Goal: Information Seeking & Learning: Learn about a topic

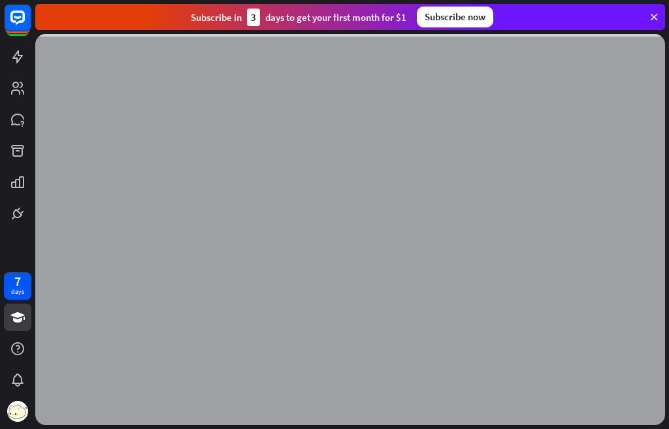
click at [649, 16] on icon at bounding box center [654, 17] width 12 height 12
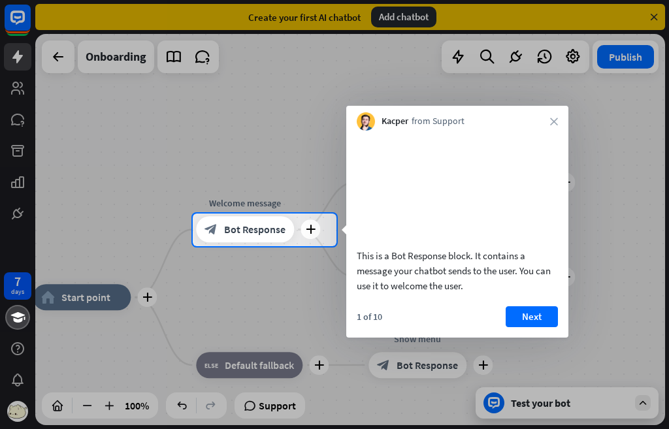
click at [8, 93] on div at bounding box center [334, 107] width 669 height 214
click at [526, 325] on button "Next" at bounding box center [532, 317] width 52 height 21
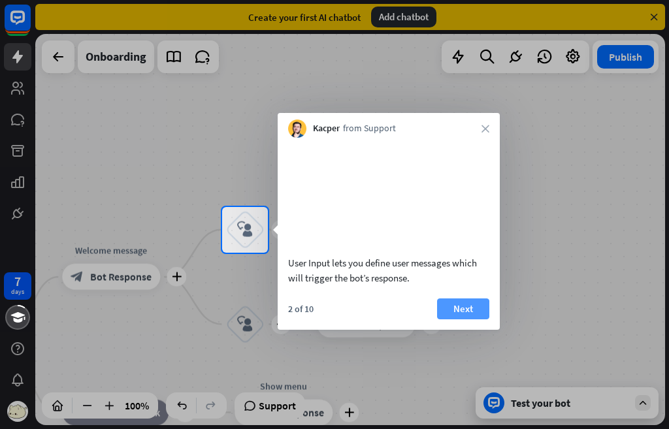
click at [452, 320] on button "Next" at bounding box center [463, 309] width 52 height 21
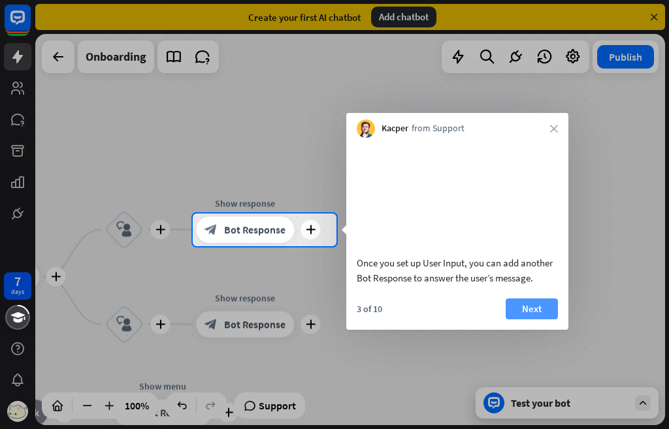
click at [538, 320] on button "Next" at bounding box center [532, 309] width 52 height 21
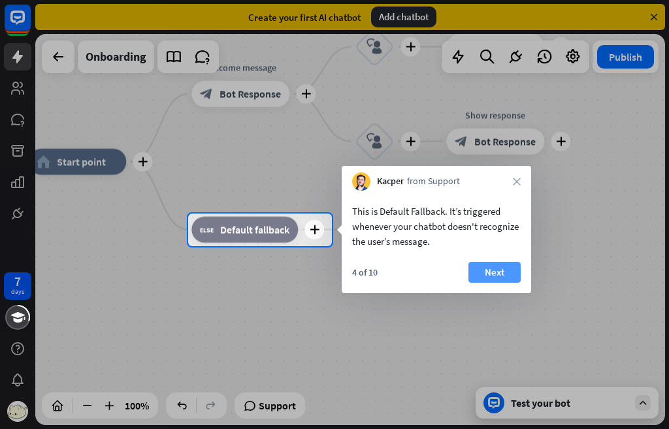
click at [511, 264] on button "Next" at bounding box center [495, 272] width 52 height 21
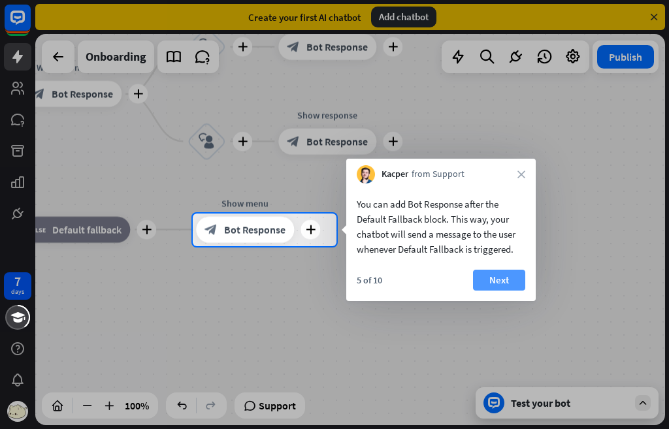
click at [502, 276] on button "Next" at bounding box center [499, 280] width 52 height 21
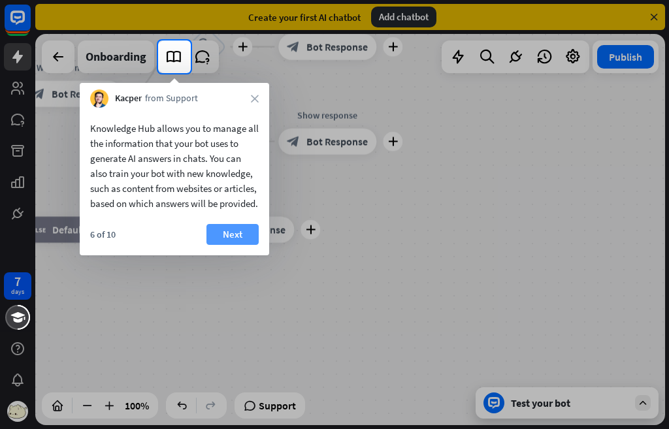
click at [240, 245] on button "Next" at bounding box center [233, 234] width 52 height 21
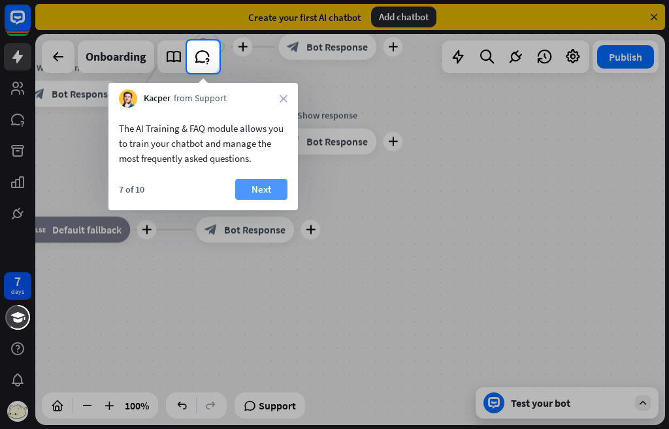
click at [253, 188] on button "Next" at bounding box center [261, 189] width 52 height 21
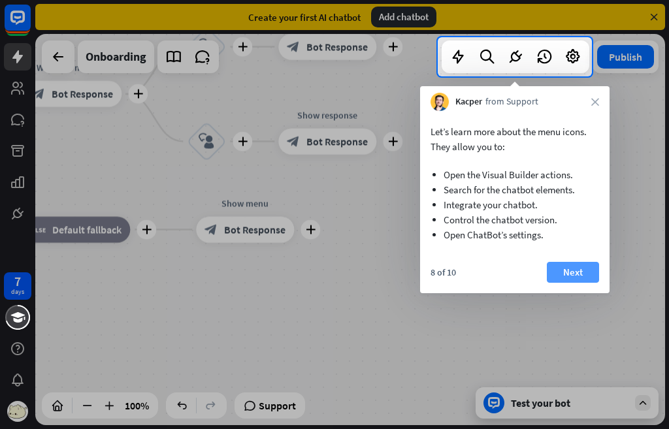
click at [597, 281] on button "Next" at bounding box center [573, 272] width 52 height 21
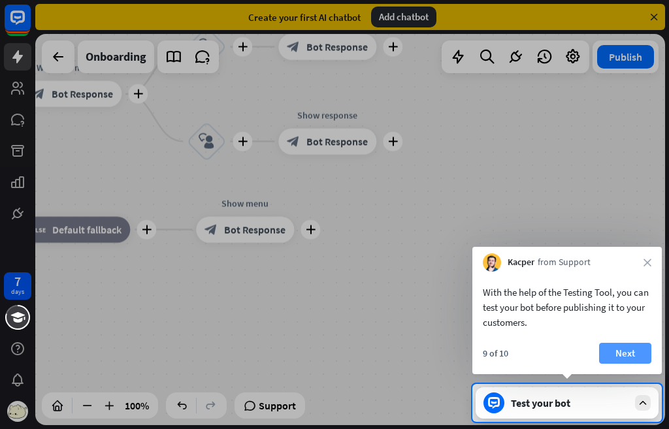
click at [616, 359] on button "Next" at bounding box center [625, 353] width 52 height 21
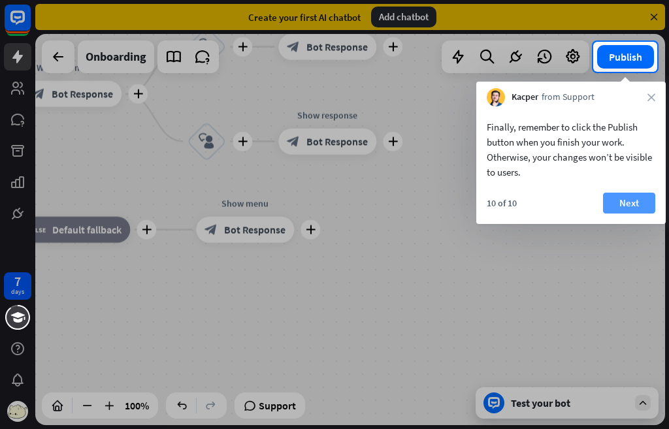
click at [619, 199] on button "Next" at bounding box center [629, 203] width 52 height 21
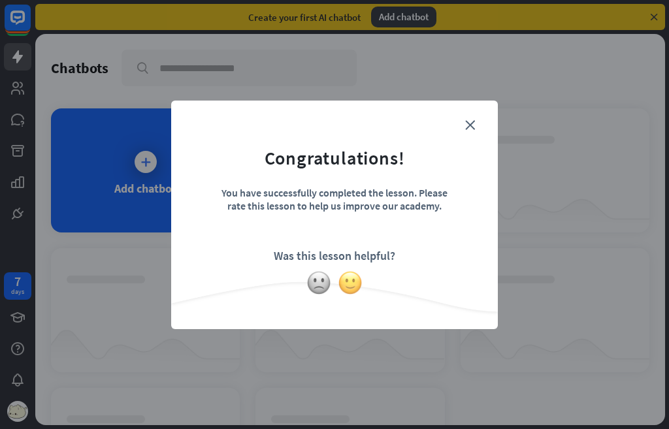
click at [346, 279] on img at bounding box center [350, 283] width 25 height 25
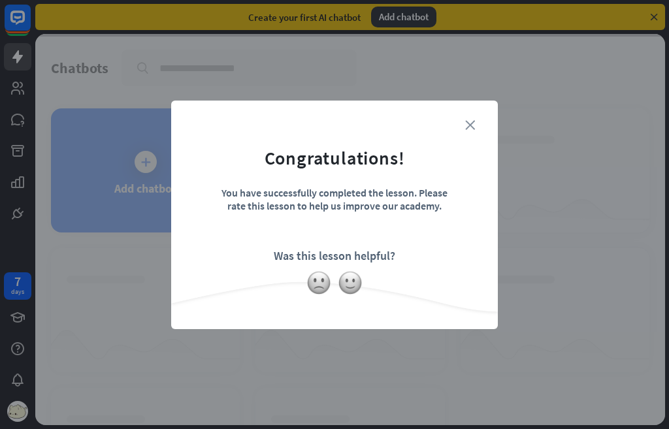
click at [474, 120] on icon "close" at bounding box center [470, 125] width 10 height 10
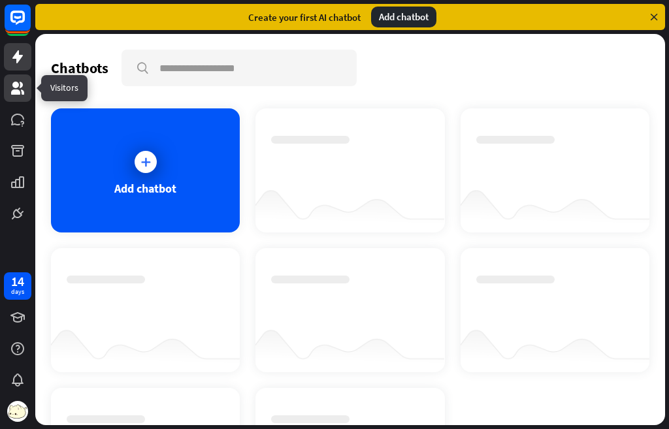
click at [23, 82] on icon at bounding box center [18, 88] width 16 height 16
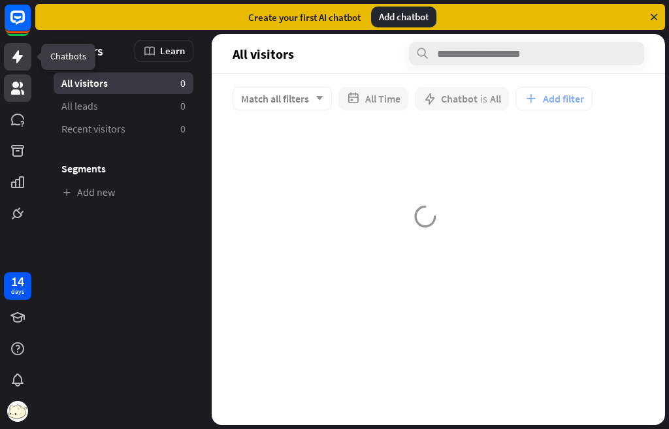
click at [8, 61] on link at bounding box center [17, 56] width 27 height 27
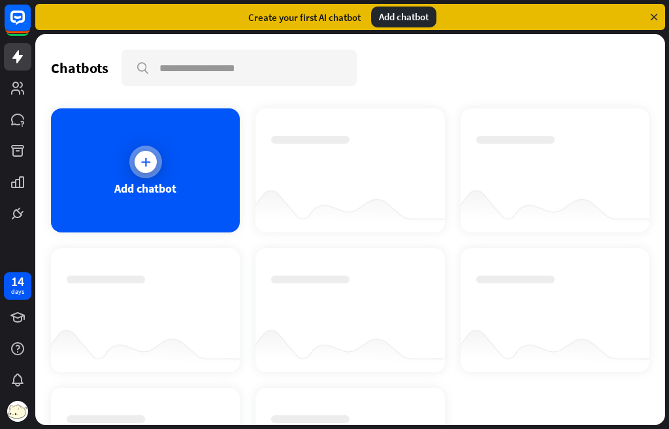
click at [184, 124] on div "Add chatbot" at bounding box center [145, 170] width 189 height 124
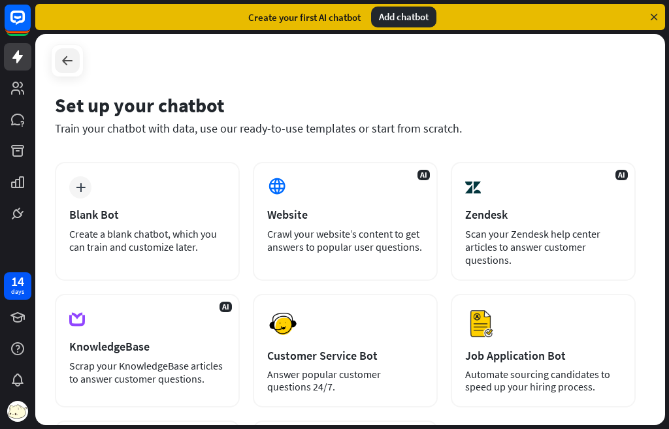
click at [55, 58] on div at bounding box center [67, 60] width 25 height 25
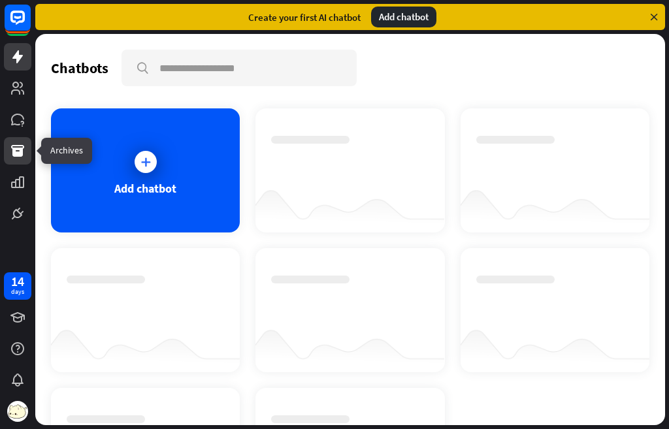
click at [11, 156] on icon at bounding box center [18, 151] width 16 height 16
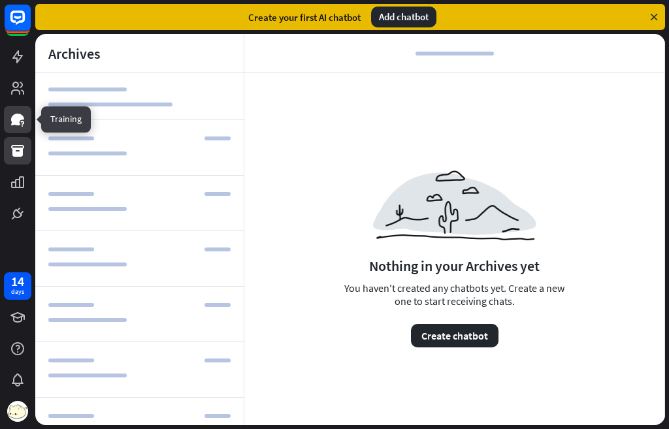
click at [24, 123] on icon at bounding box center [21, 123] width 3 height 4
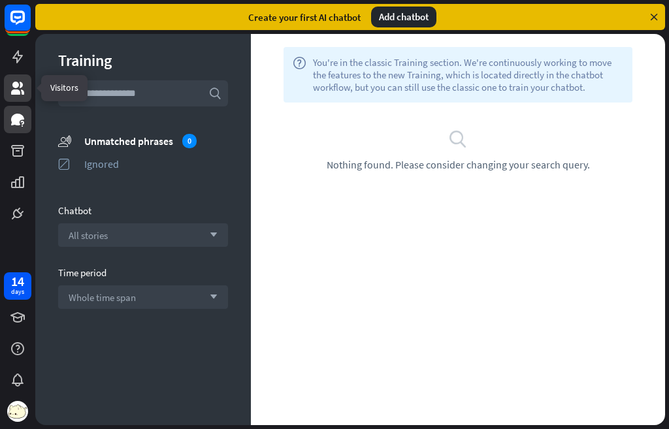
click at [18, 100] on link at bounding box center [17, 88] width 27 height 27
